Goal: Find specific page/section: Find specific page/section

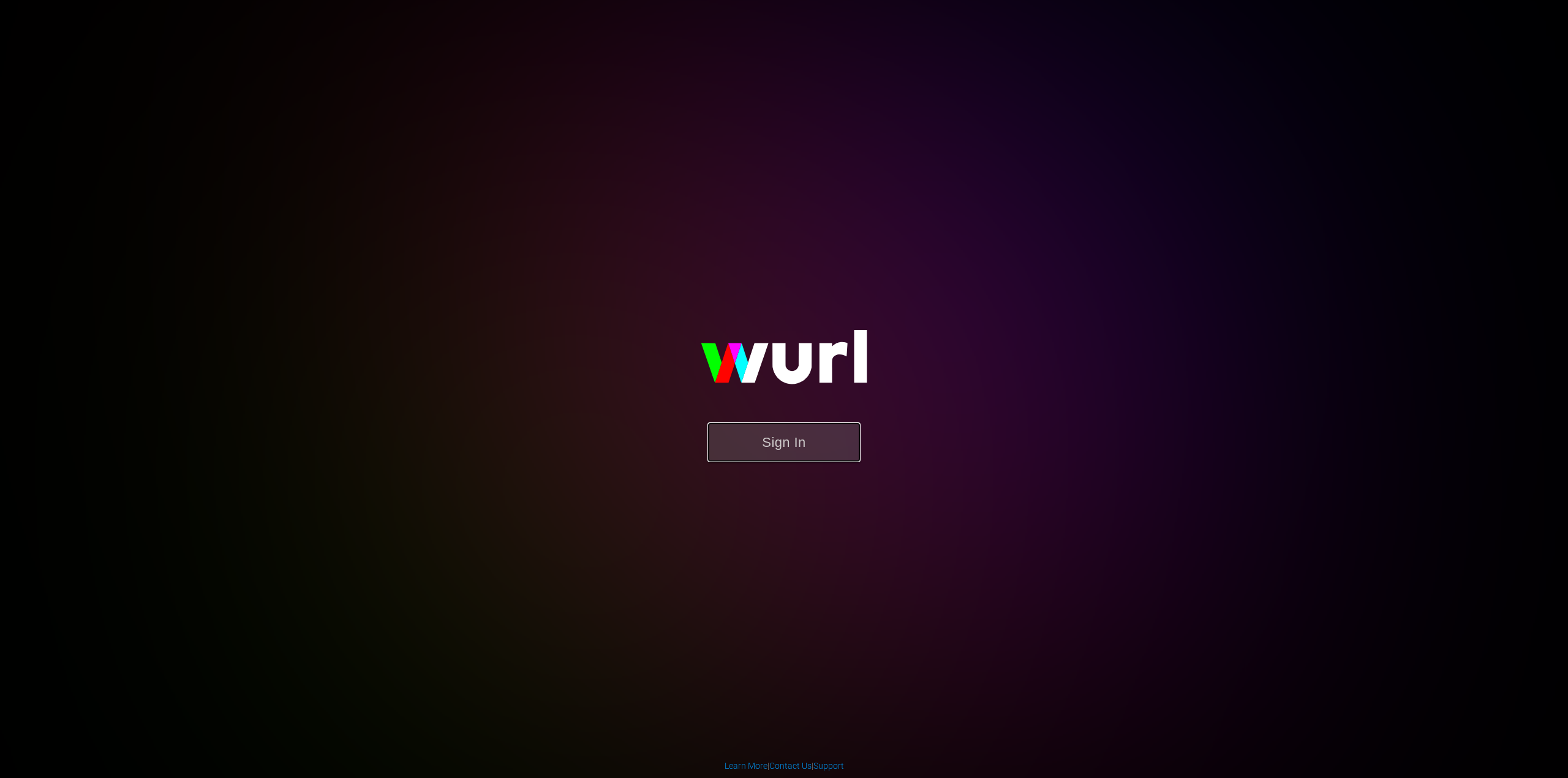
drag, startPoint x: 757, startPoint y: 444, endPoint x: 756, endPoint y: 456, distance: 12.0
click at [756, 456] on button "Sign In" at bounding box center [784, 442] width 153 height 40
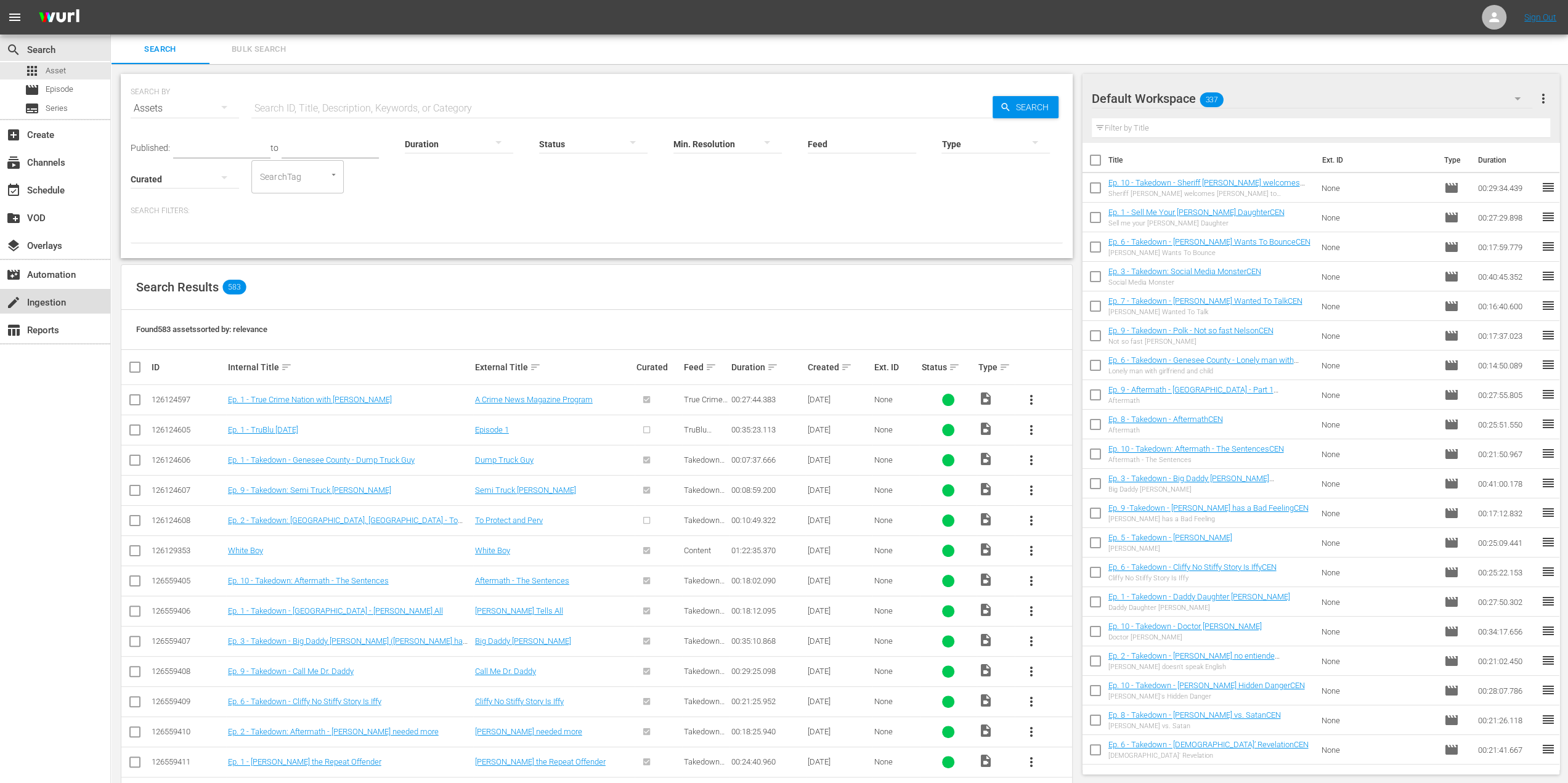
click at [53, 300] on div "create Ingestion" at bounding box center [34, 301] width 69 height 11
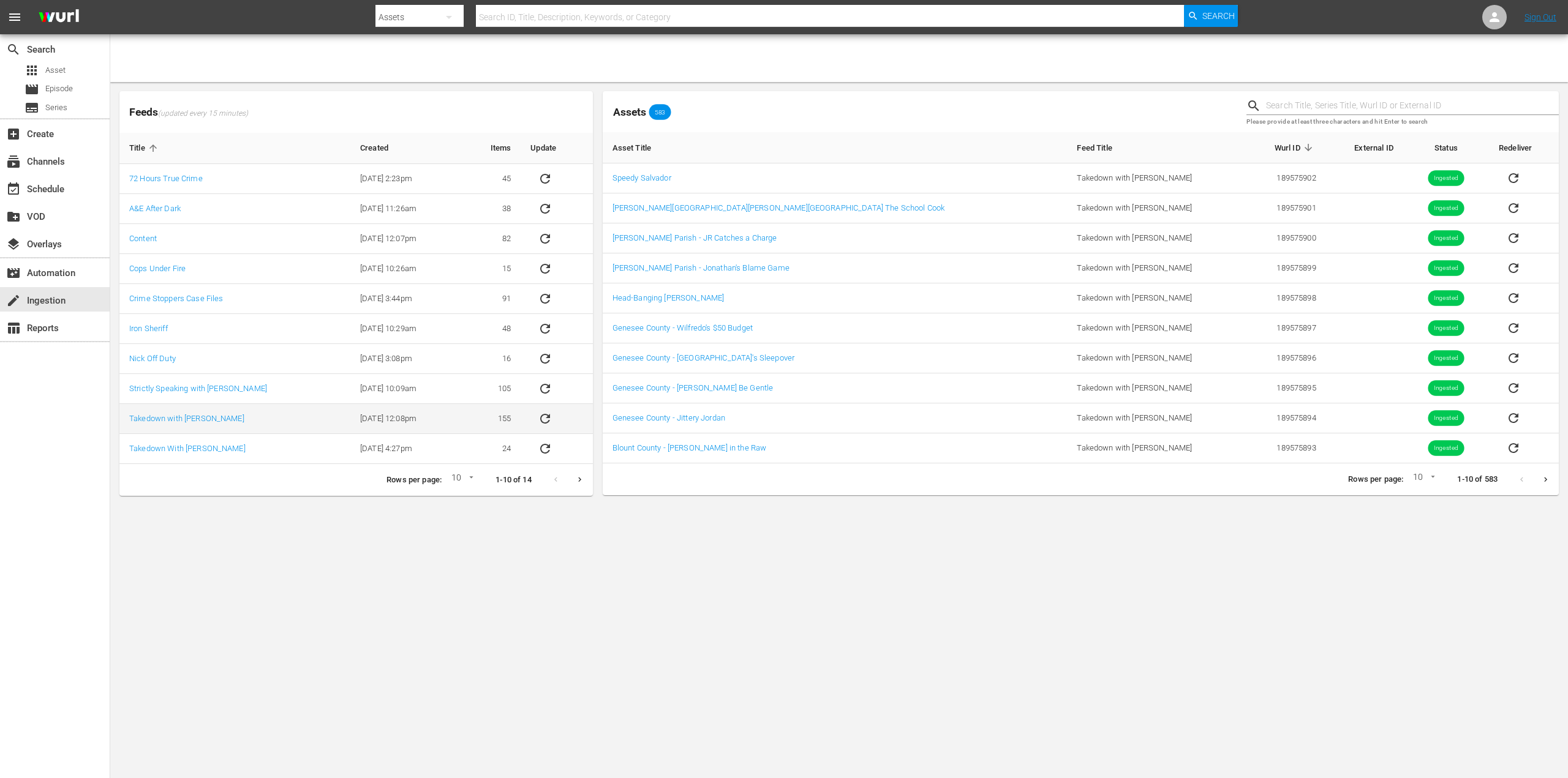
click at [237, 416] on td "Takedown with Chris Hansen" at bounding box center [235, 419] width 231 height 30
click at [1545, 477] on icon "Next page" at bounding box center [1545, 479] width 3 height 5
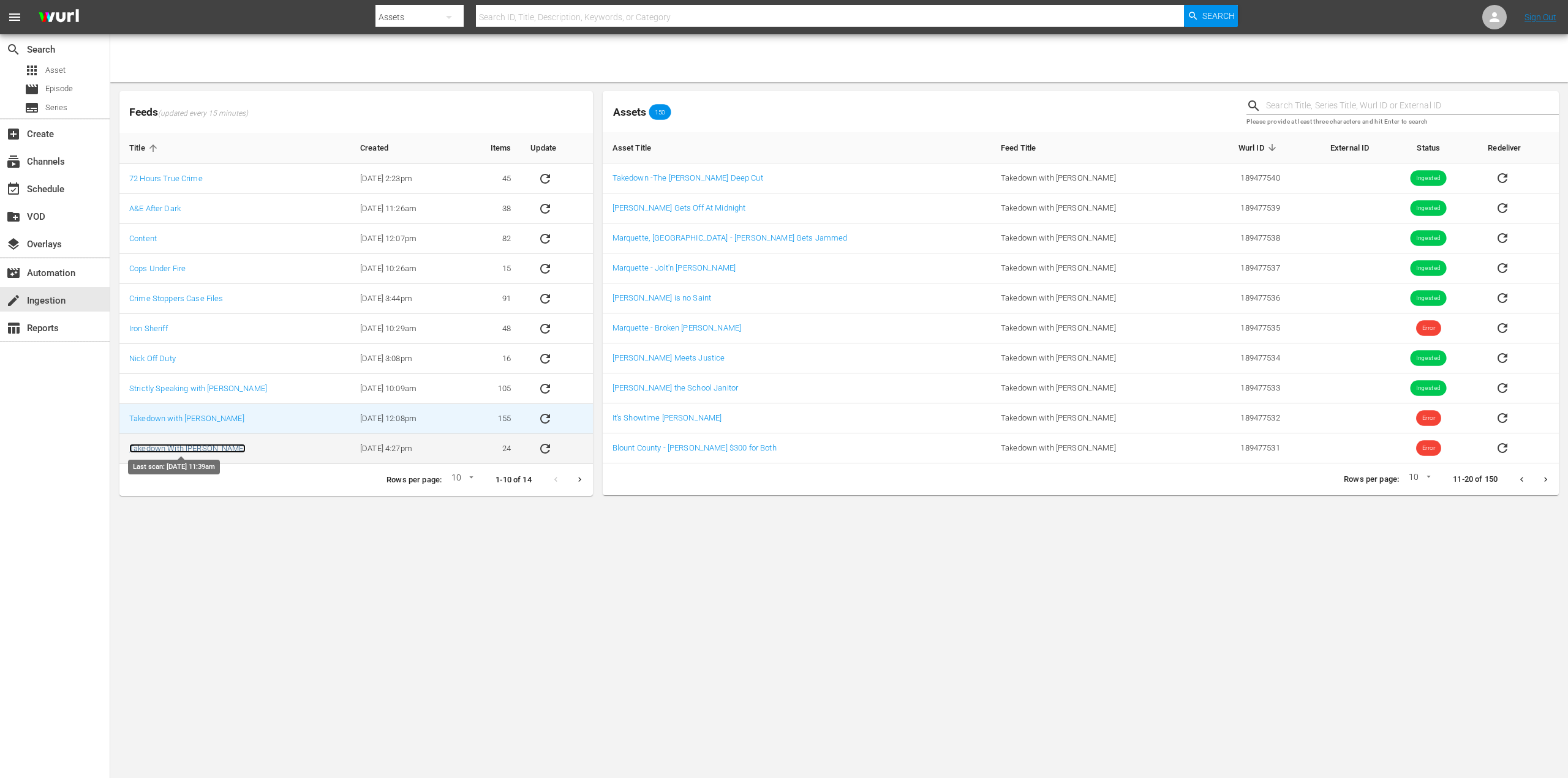
click at [198, 449] on link "Takedown With Chris Hansen" at bounding box center [187, 448] width 116 height 9
